Goal: Information Seeking & Learning: Learn about a topic

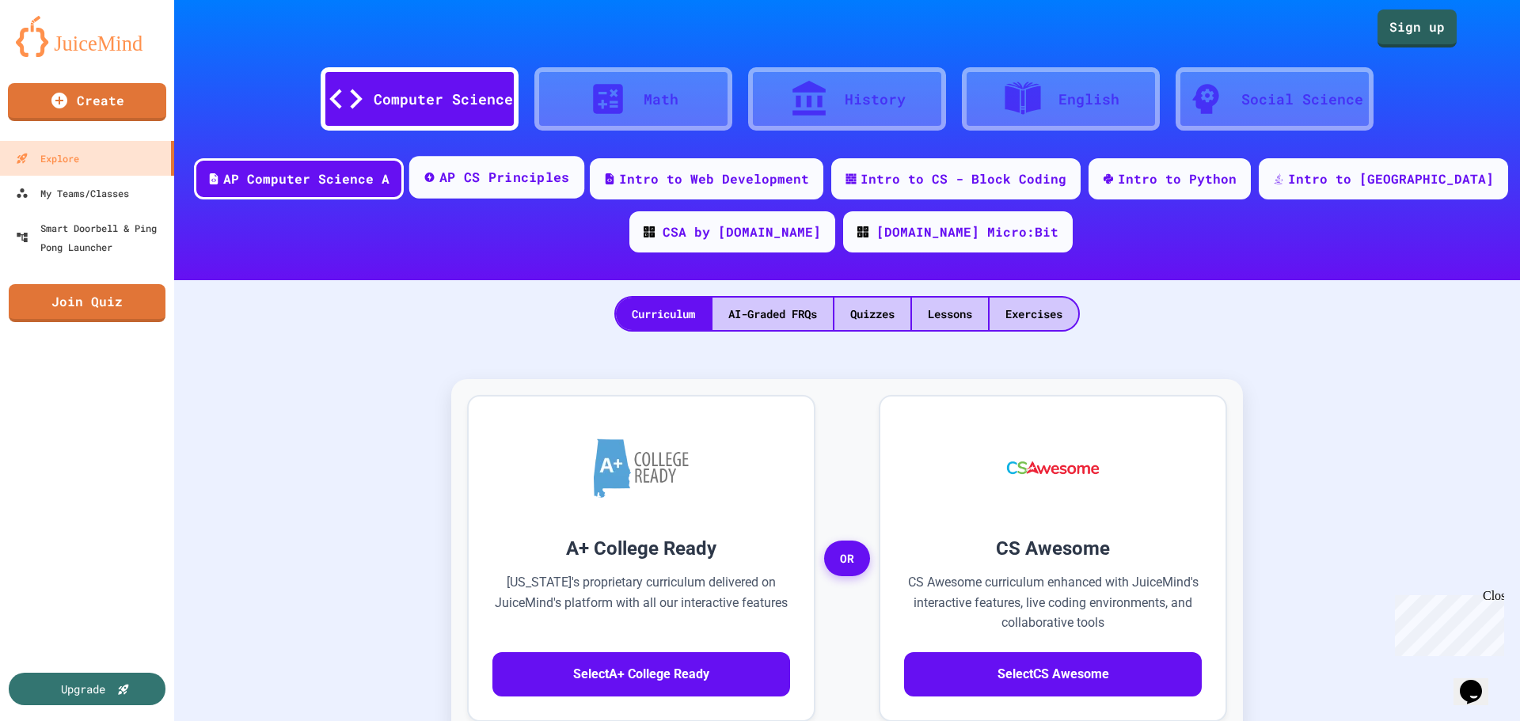
click at [530, 173] on div "AP CS Principles" at bounding box center [504, 178] width 131 height 20
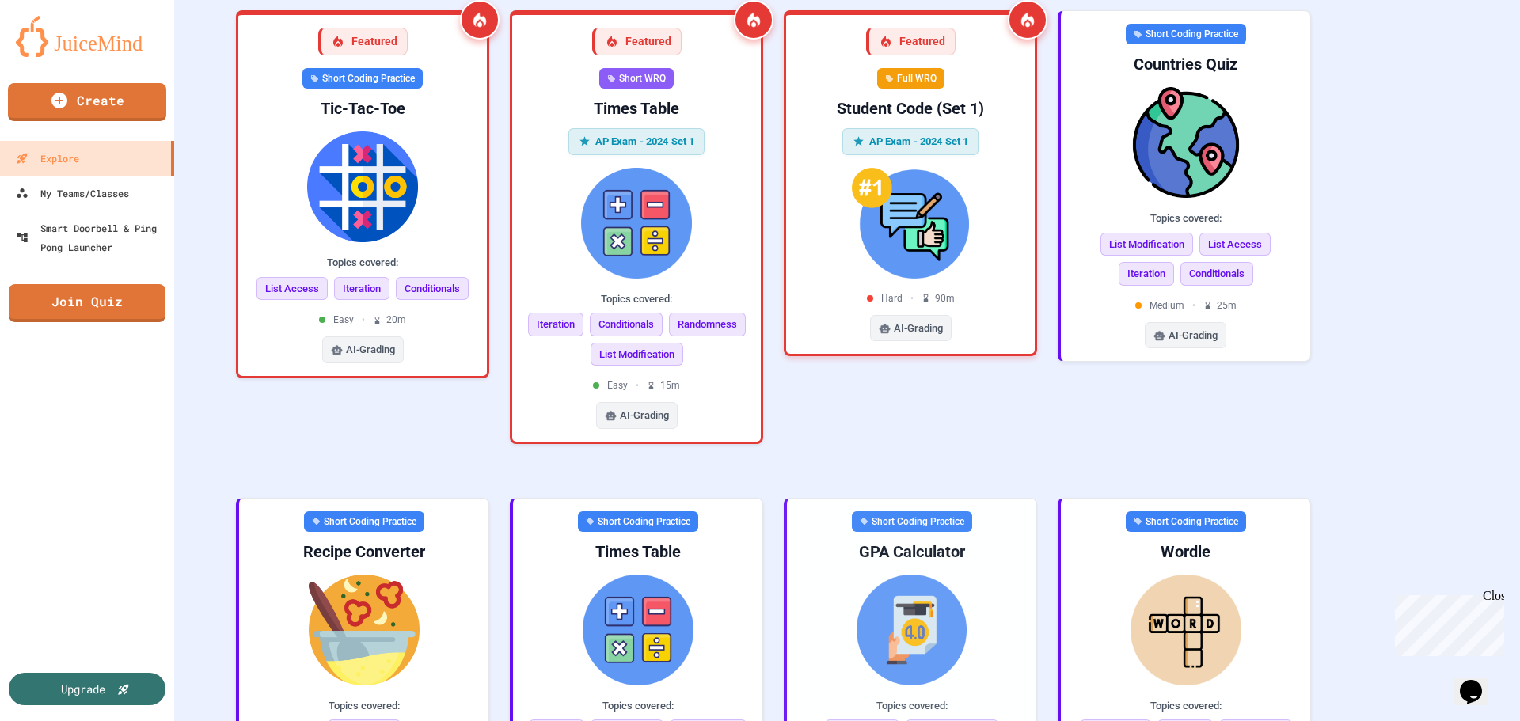
scroll to position [140, 0]
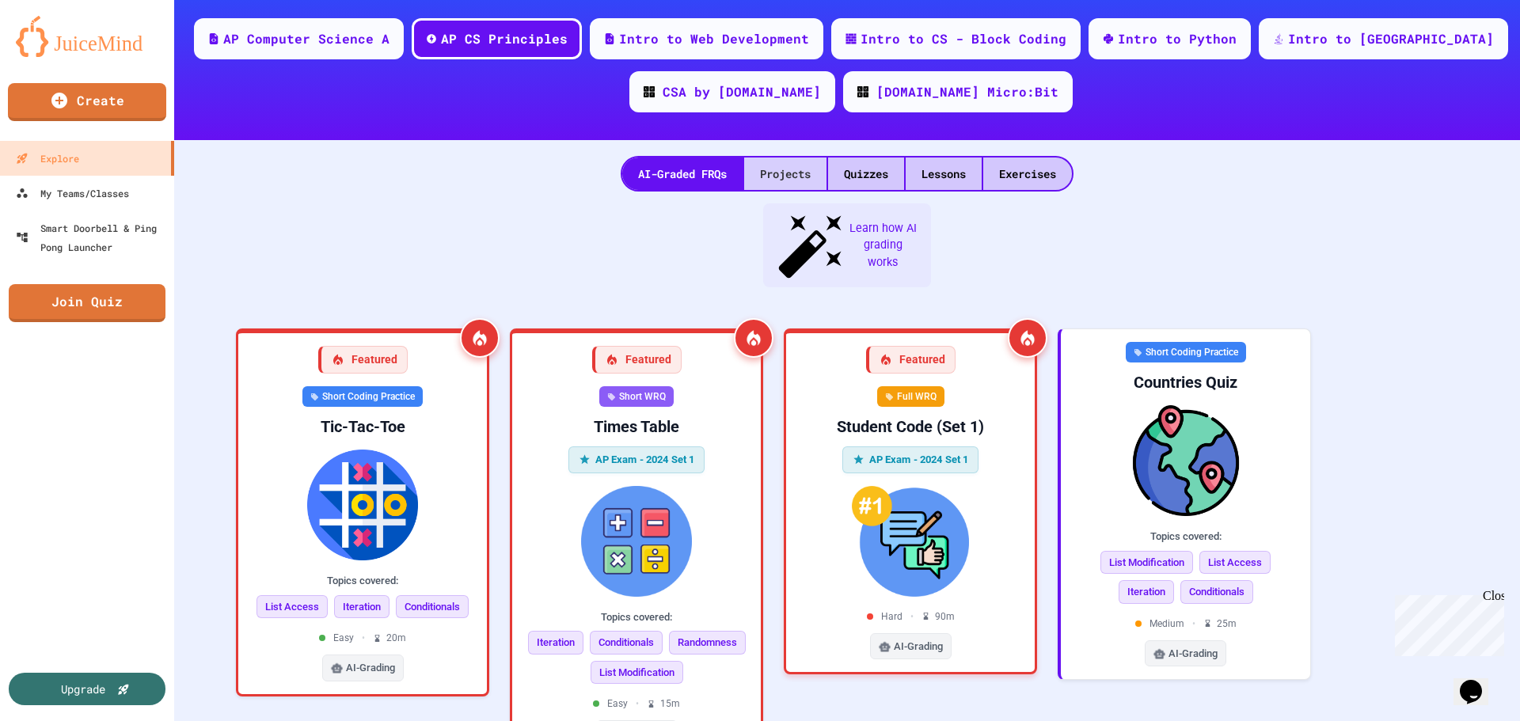
click at [786, 187] on div "Projects" at bounding box center [785, 174] width 82 height 32
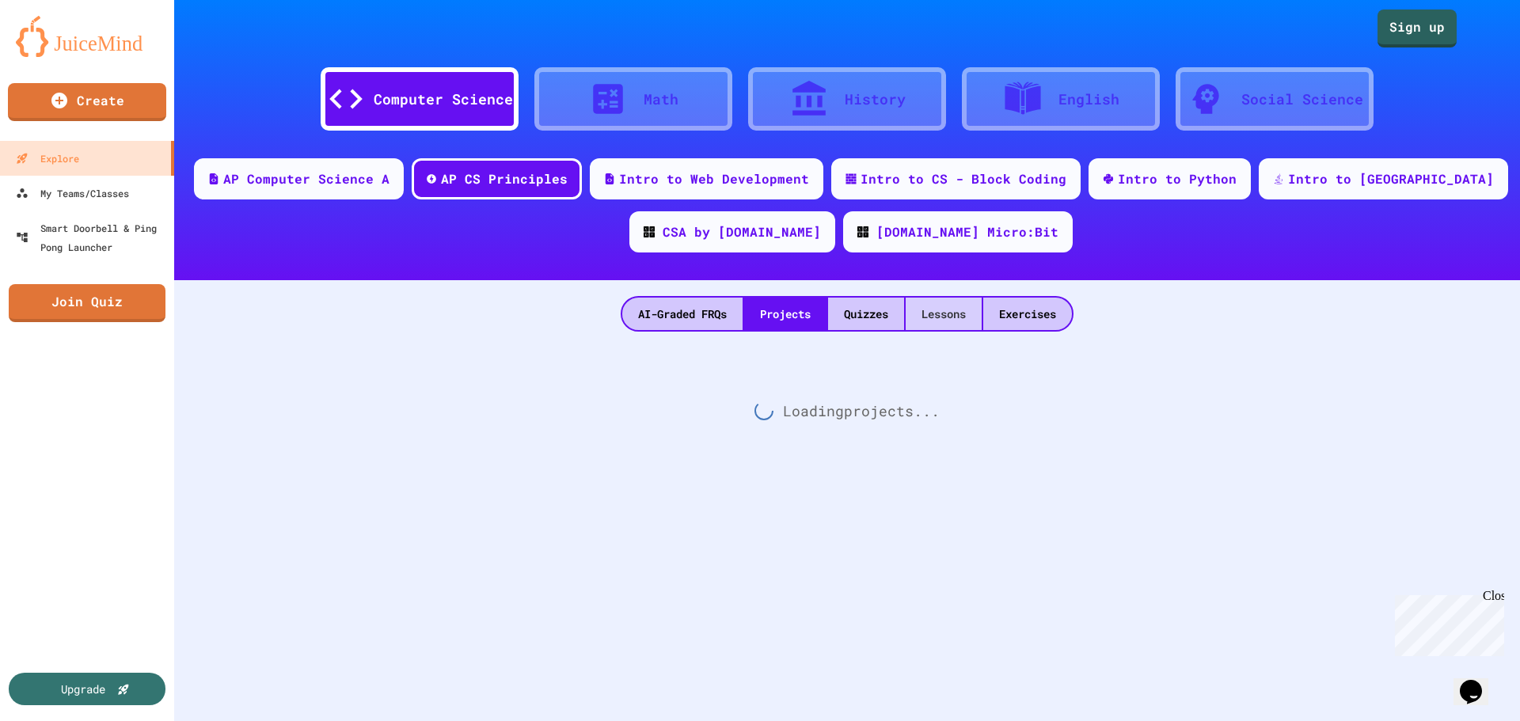
click at [928, 314] on div "Lessons" at bounding box center [943, 314] width 76 height 32
